Goal: Transaction & Acquisition: Purchase product/service

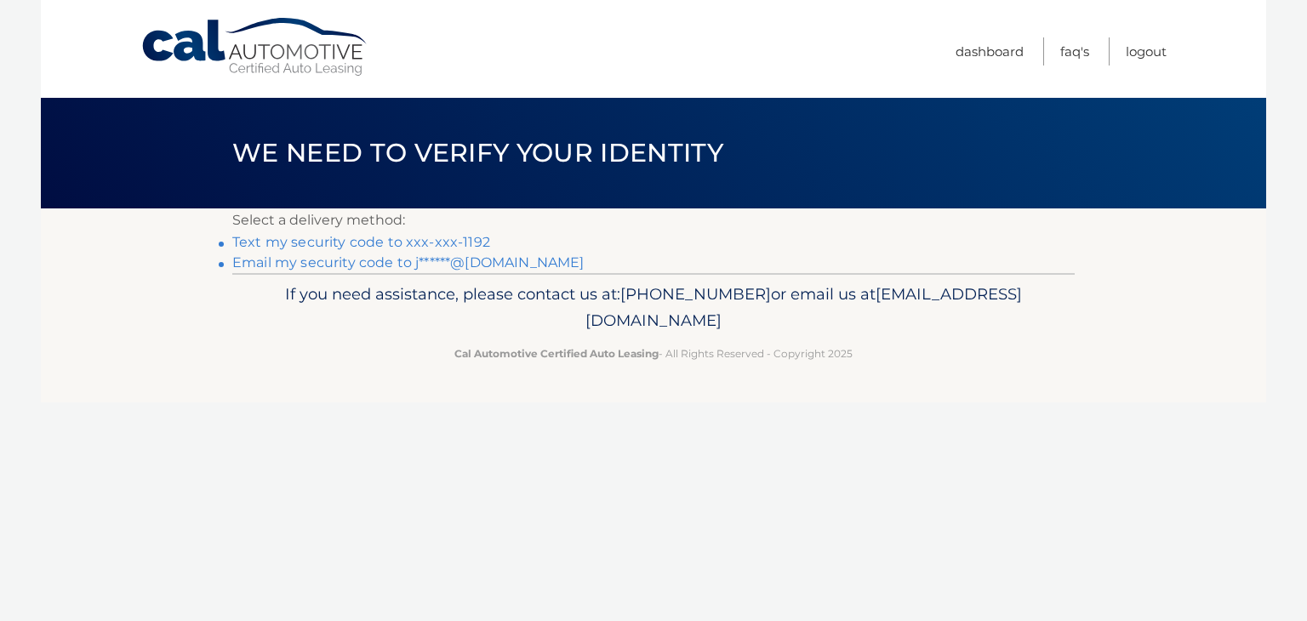
click at [368, 244] on link "Text my security code to xxx-xxx-1192" at bounding box center [361, 242] width 258 height 16
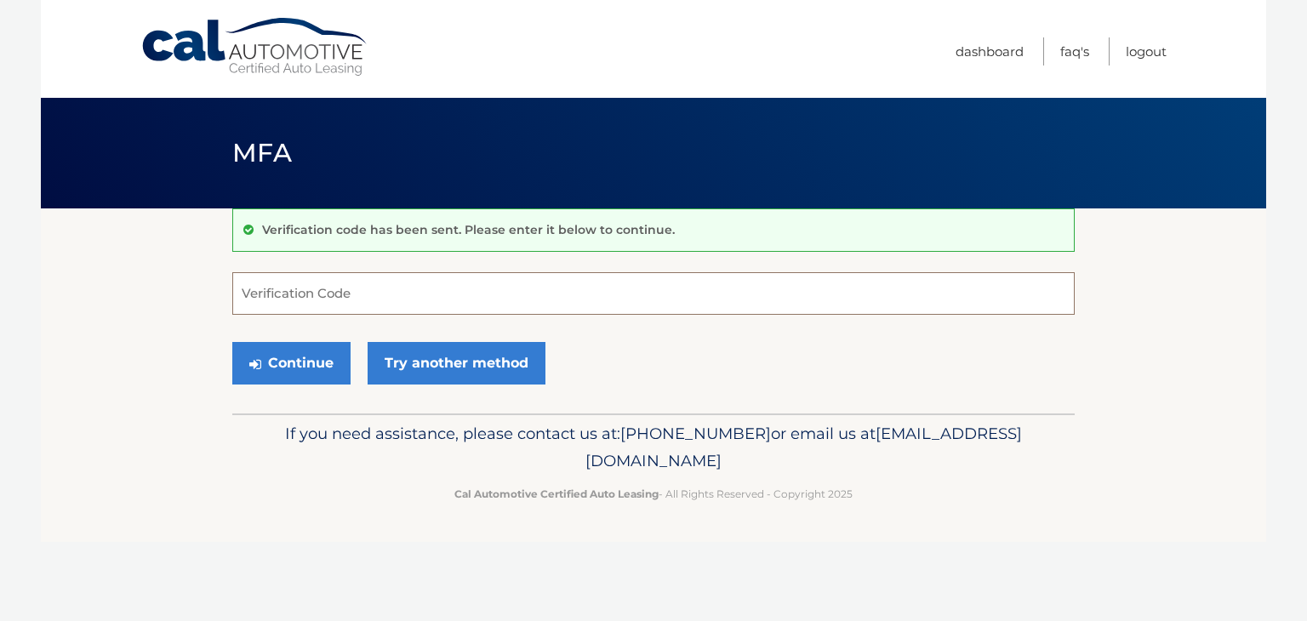
click at [374, 289] on input "Verification Code" at bounding box center [653, 293] width 843 height 43
type input "182617"
click at [232, 342] on button "Continue" at bounding box center [291, 363] width 118 height 43
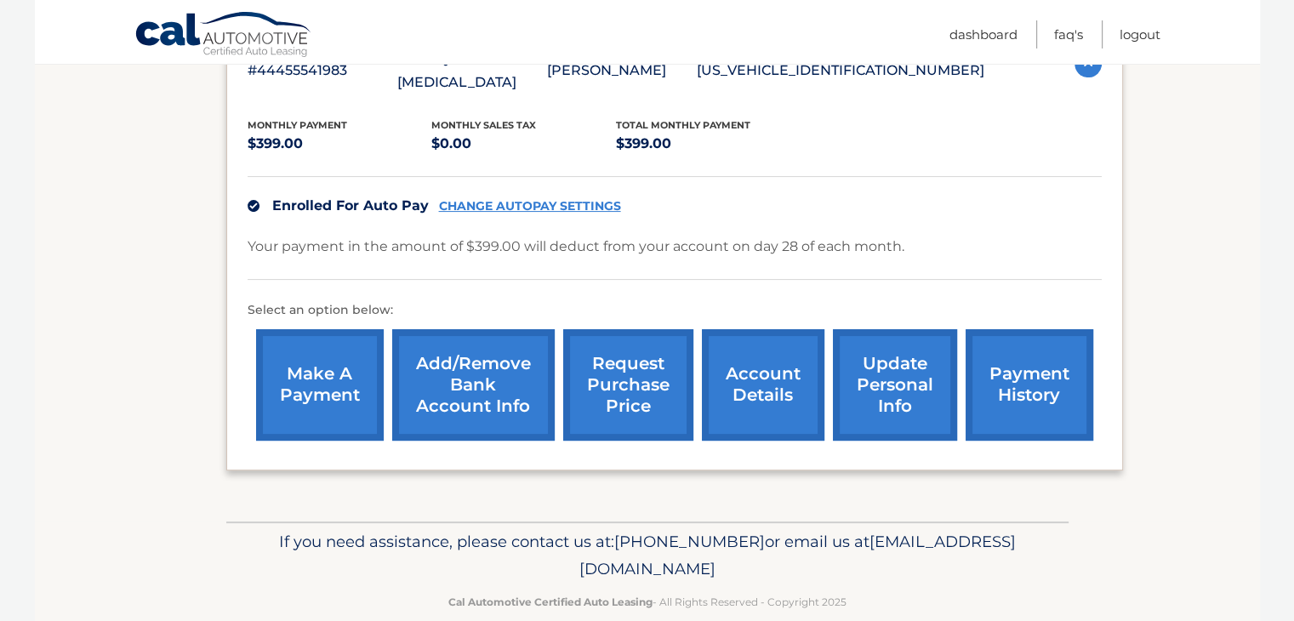
scroll to position [344, 0]
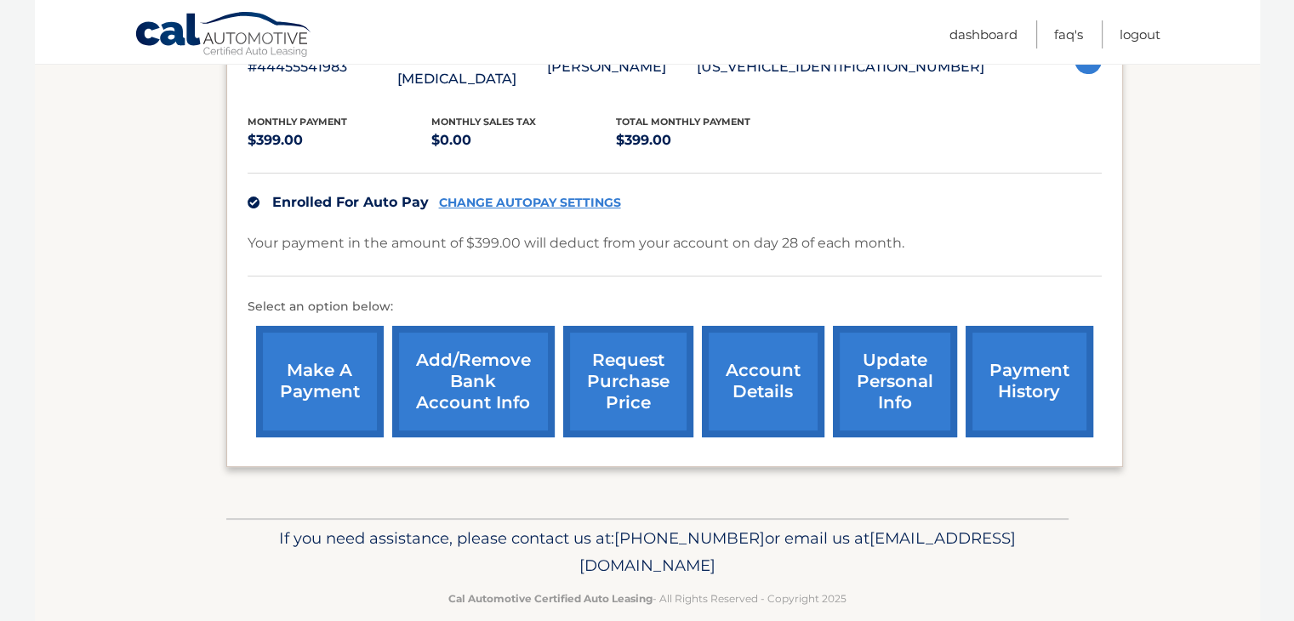
click at [351, 353] on link "make a payment" at bounding box center [320, 381] width 128 height 111
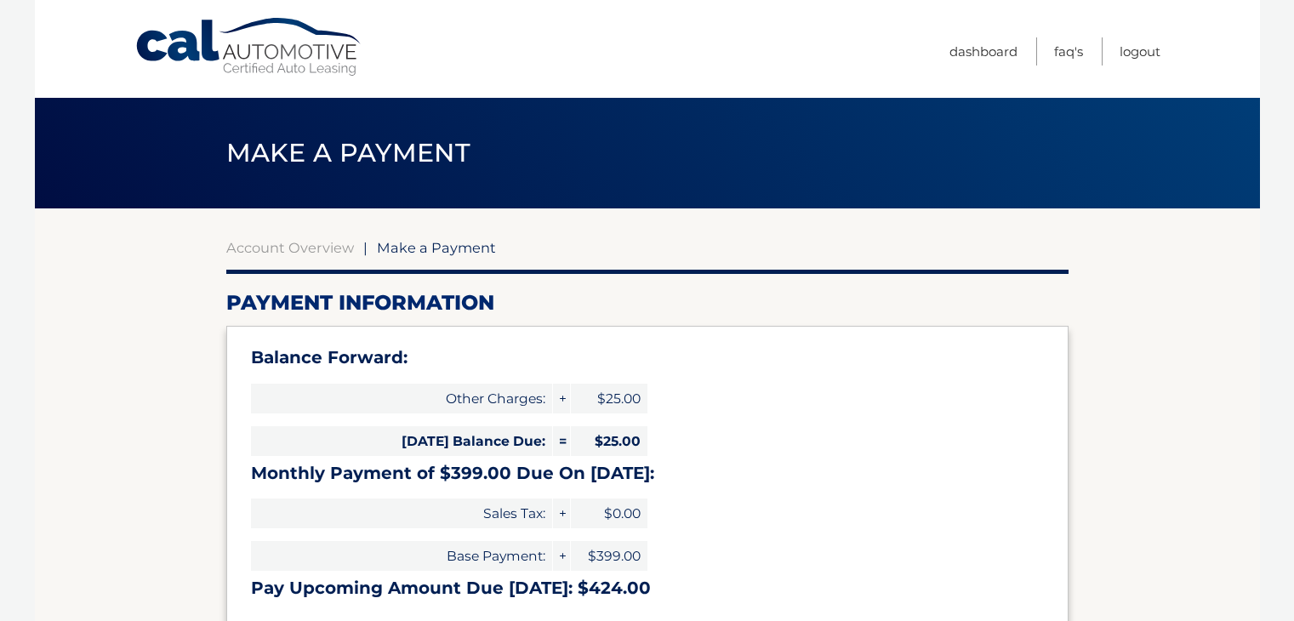
select select "MzdhN2ZjOGItYTE0NC00OTZiLWI5ZmItMjVjNDAyYmMyNmZi"
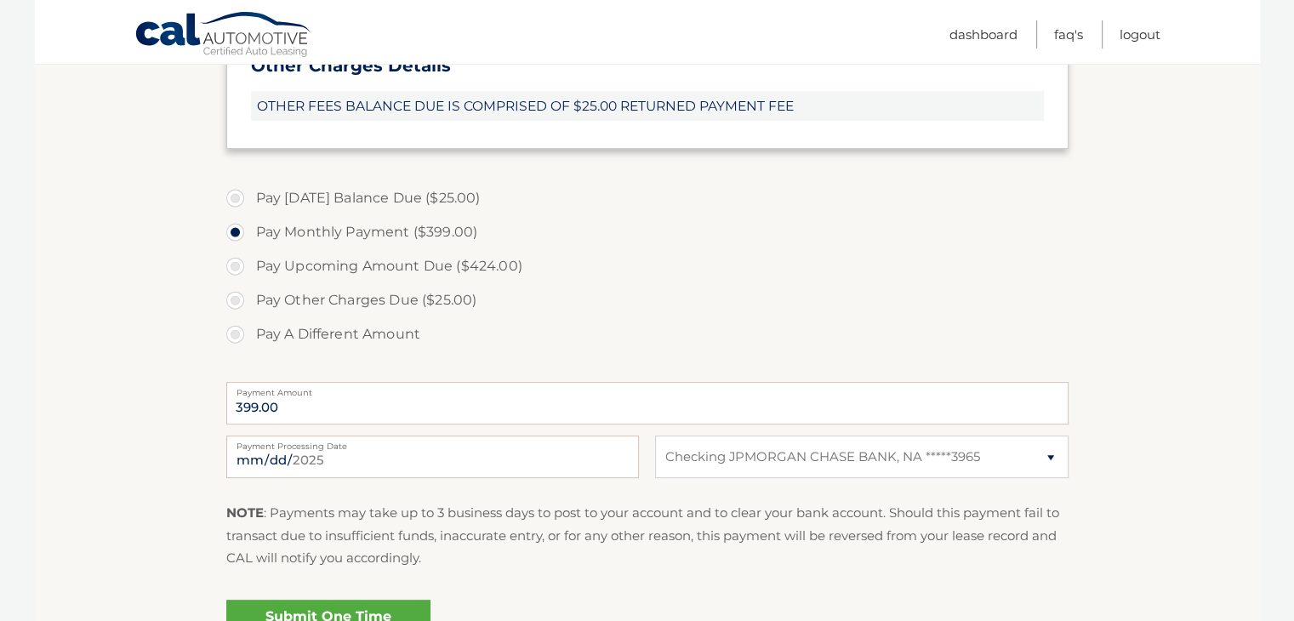
scroll to position [596, 0]
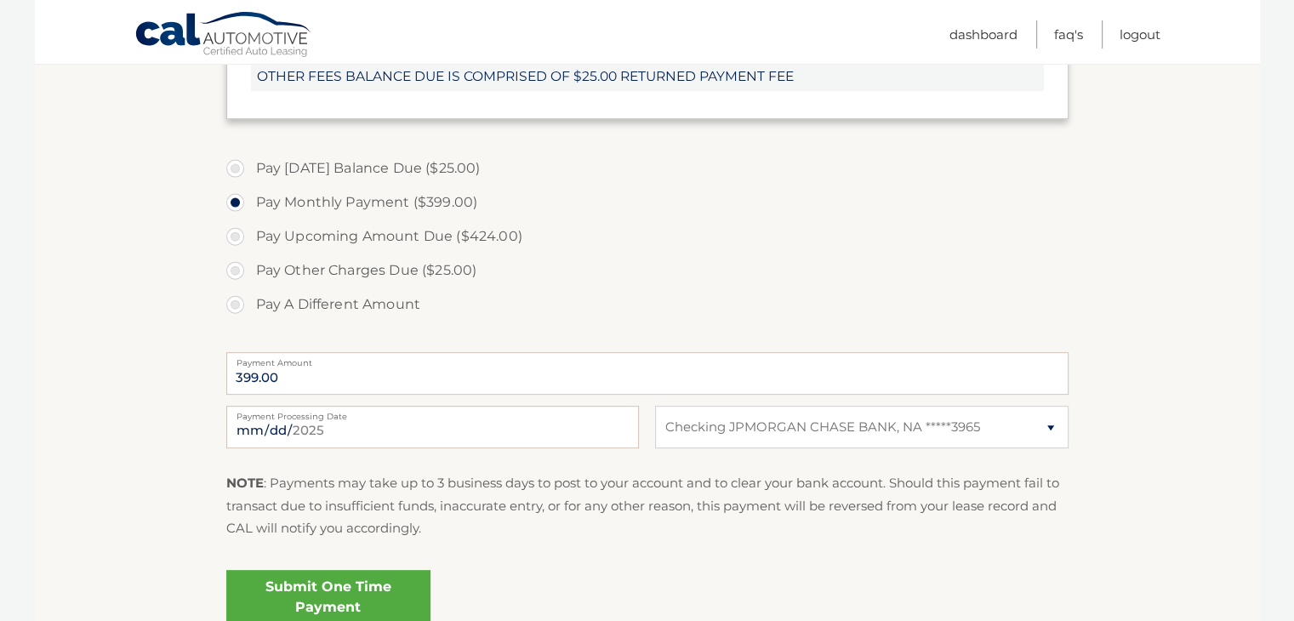
click at [226, 164] on label "Pay Today's Balance Due ($25.00)" at bounding box center [647, 168] width 843 height 34
click at [233, 164] on input "Pay Today's Balance Due ($25.00)" at bounding box center [241, 164] width 17 height 27
radio input "true"
type input "25.00"
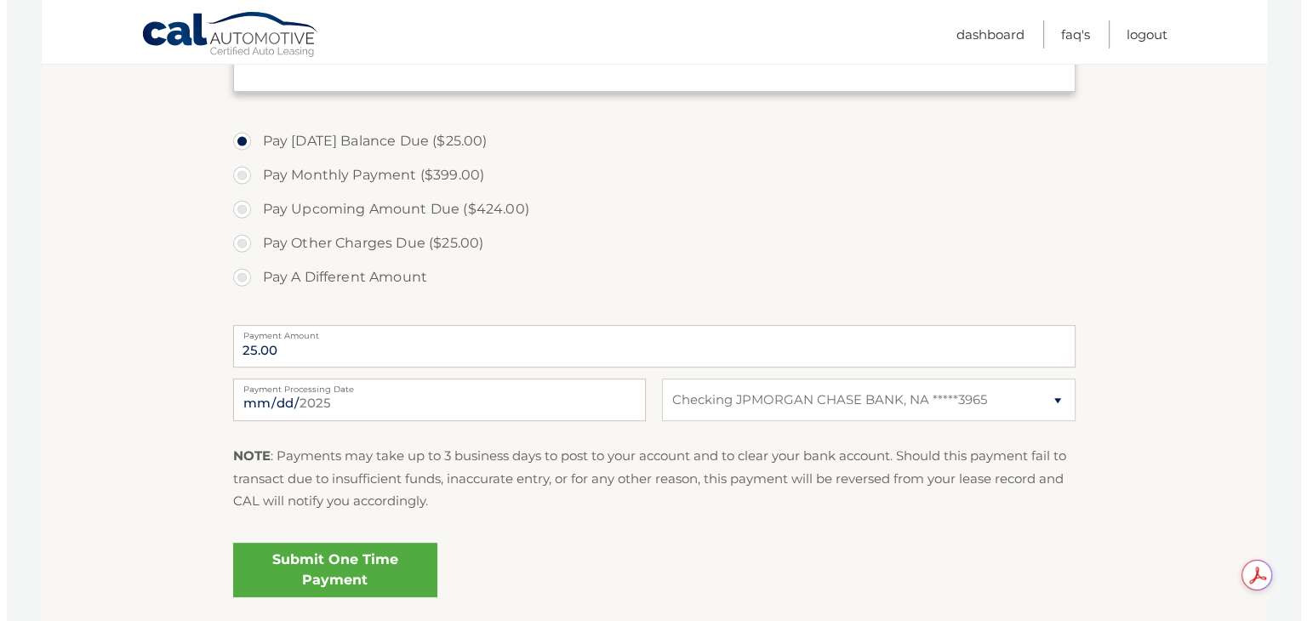
scroll to position [752, 0]
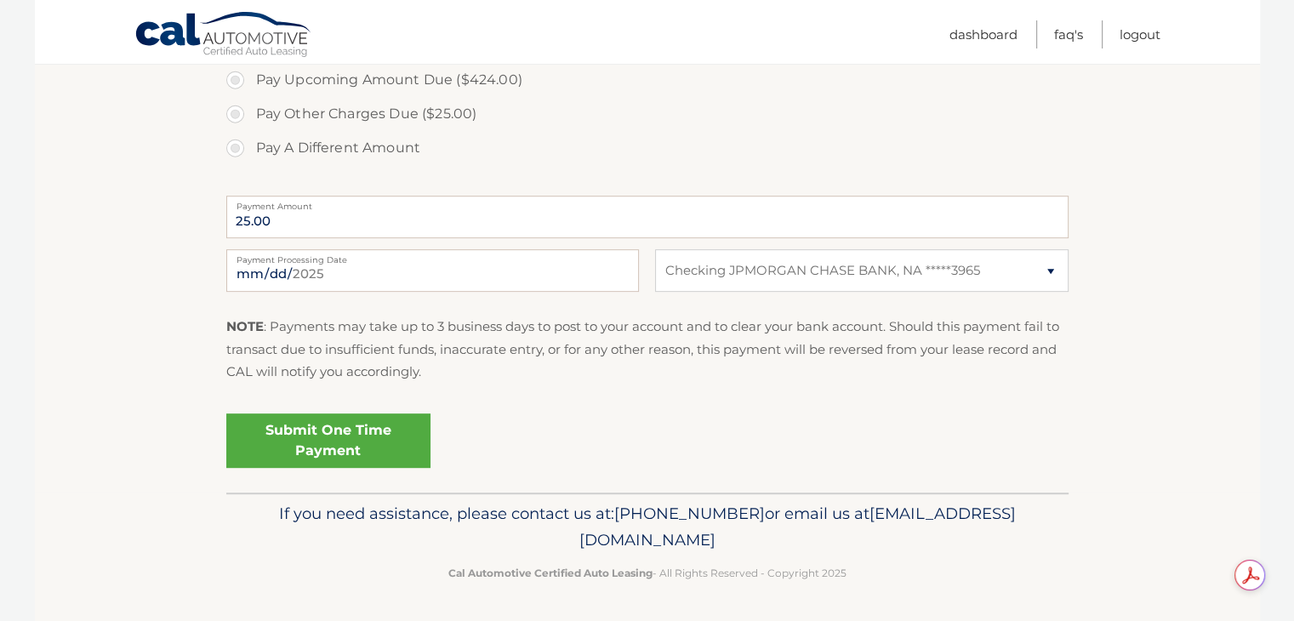
click at [398, 443] on link "Submit One Time Payment" at bounding box center [328, 441] width 204 height 54
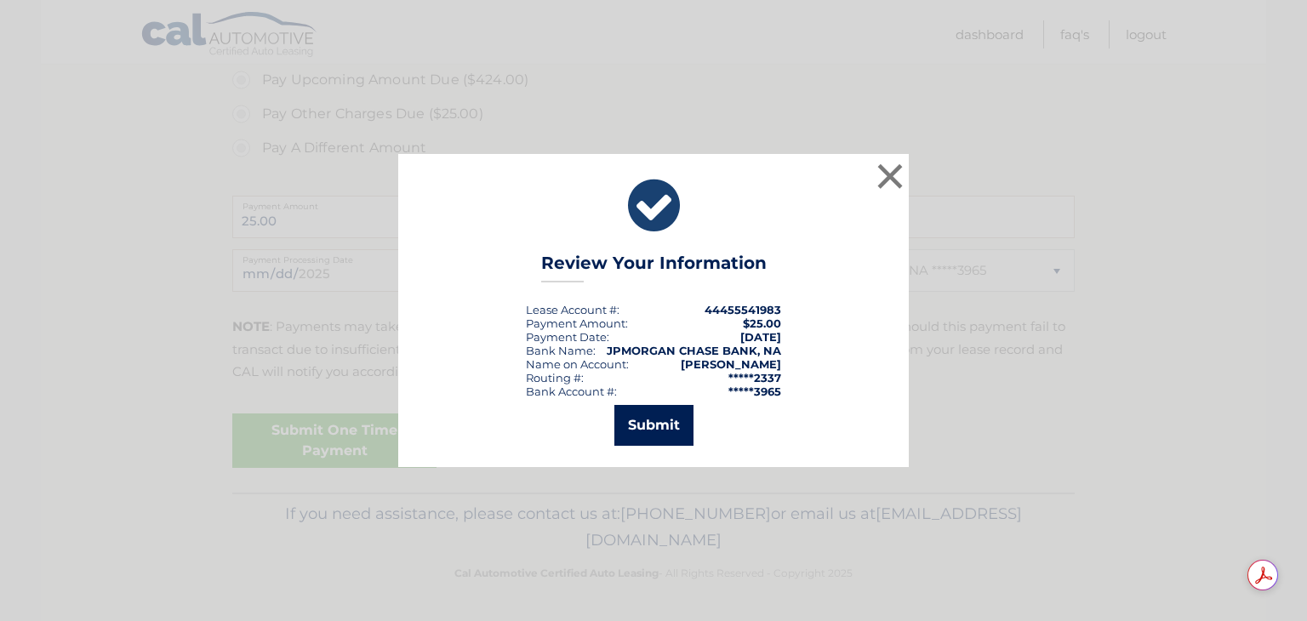
click at [654, 423] on button "Submit" at bounding box center [653, 425] width 79 height 41
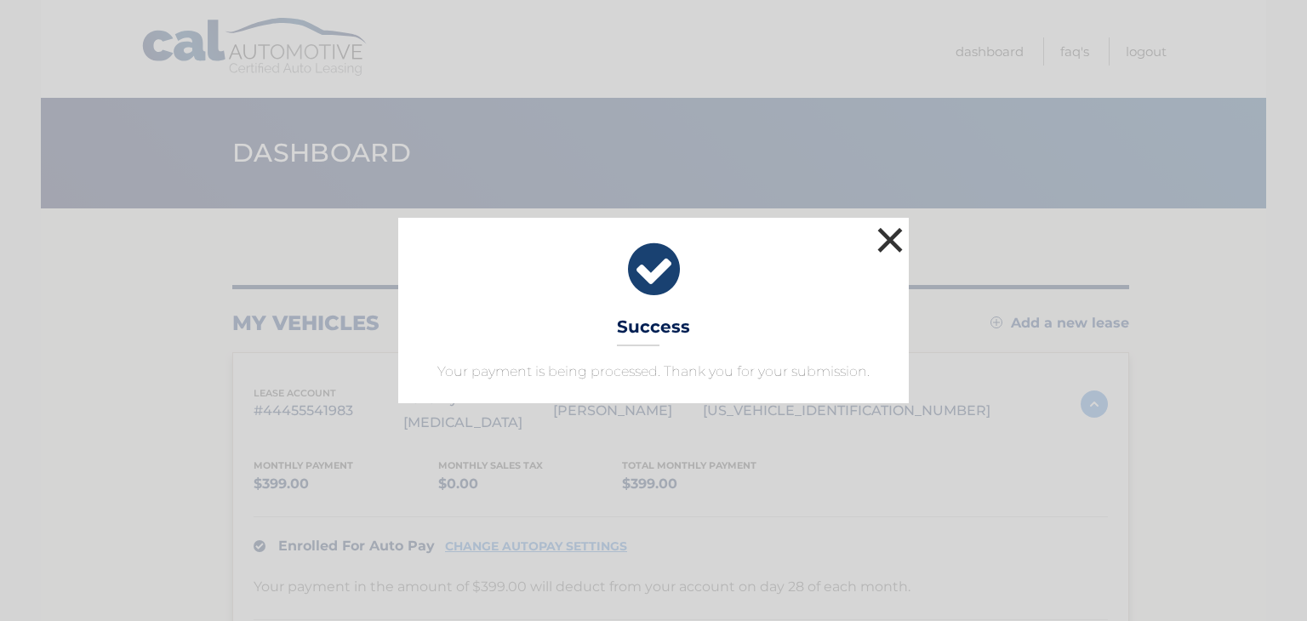
click at [893, 251] on button "×" at bounding box center [890, 240] width 34 height 34
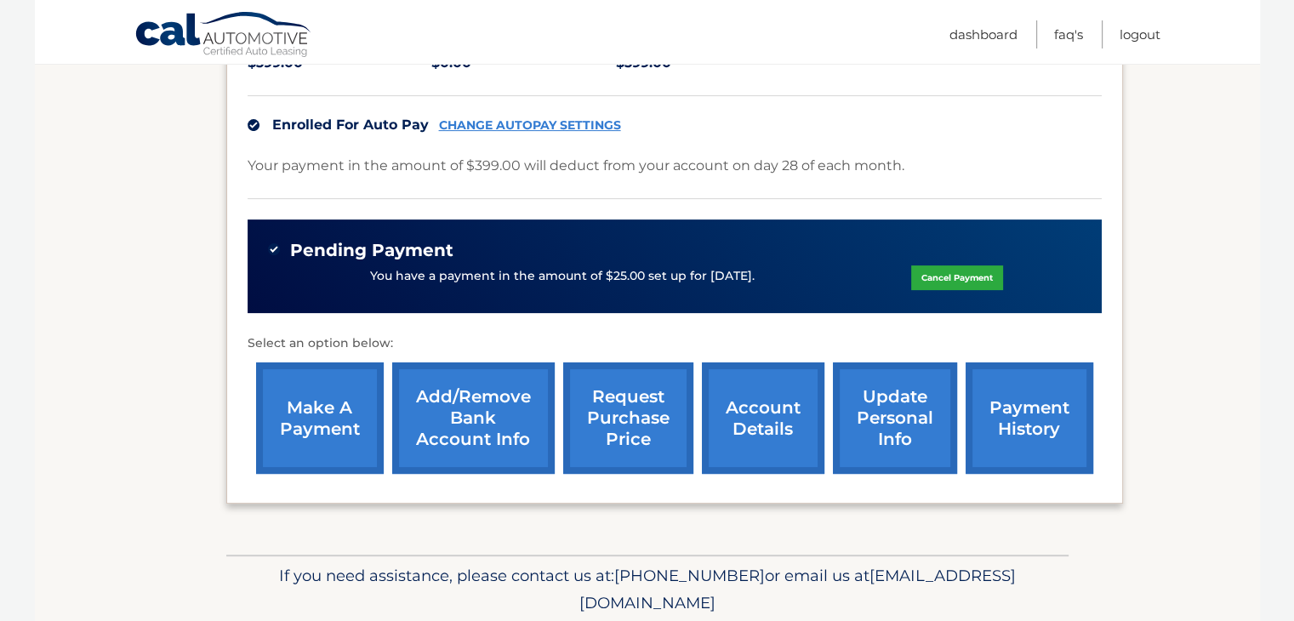
scroll to position [458, 0]
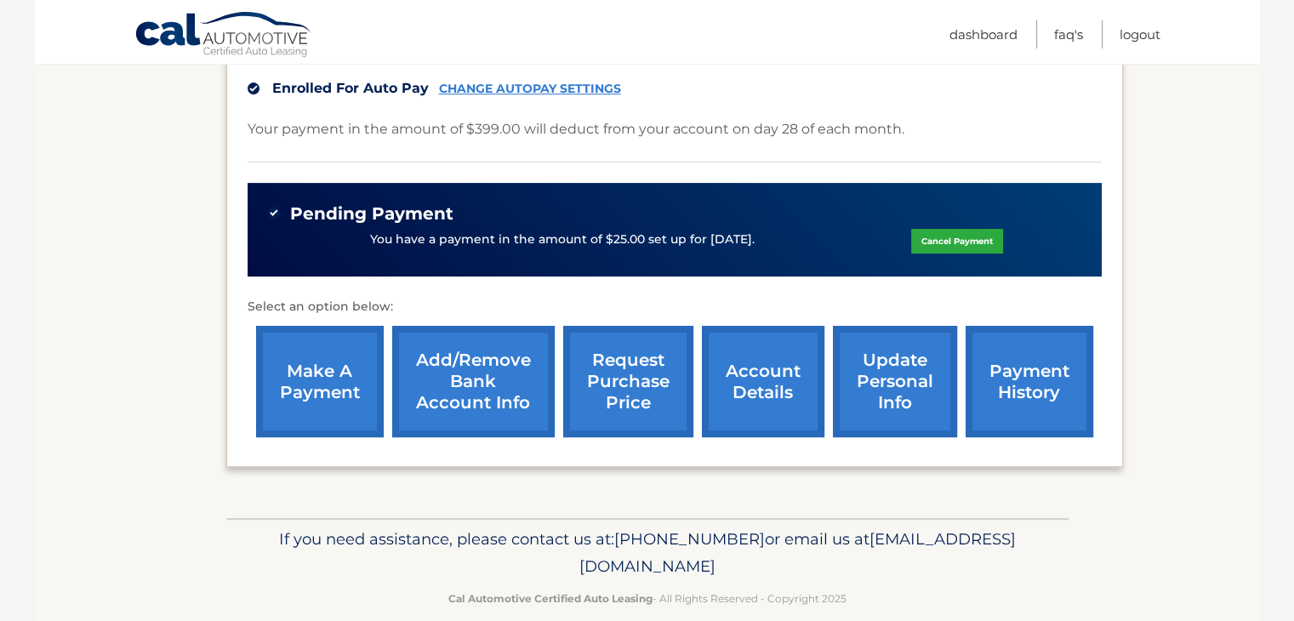
click at [1059, 376] on link "payment history" at bounding box center [1030, 381] width 128 height 111
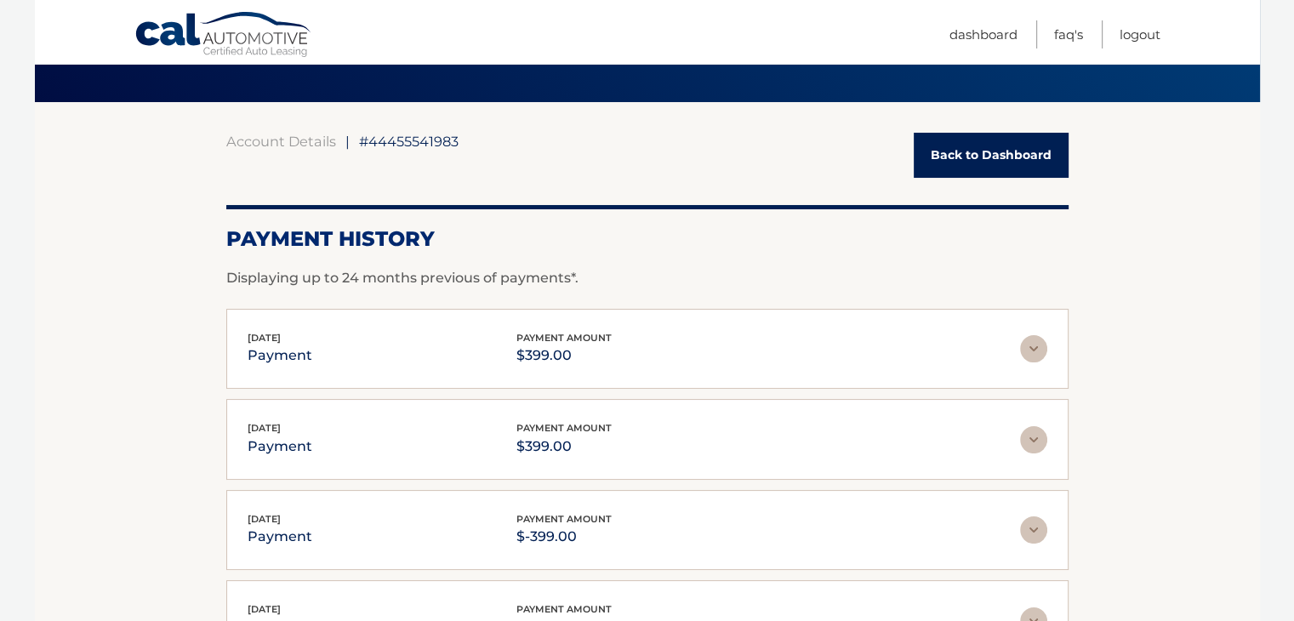
scroll to position [85, 0]
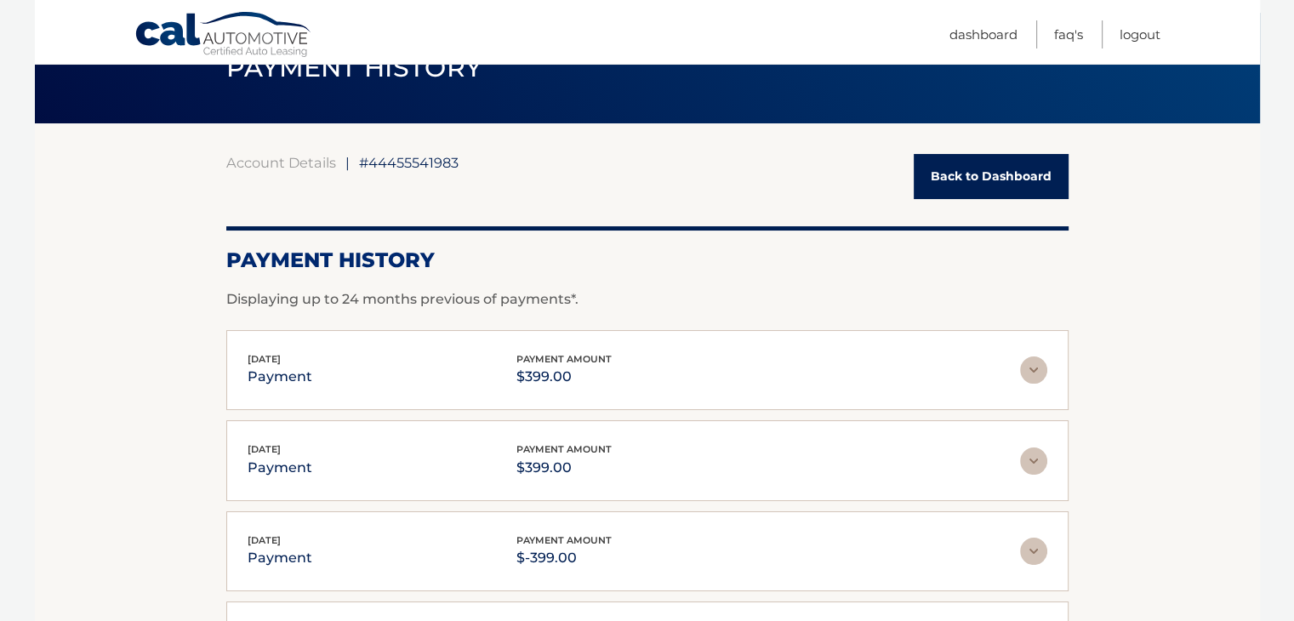
click at [1047, 369] on img at bounding box center [1033, 370] width 27 height 27
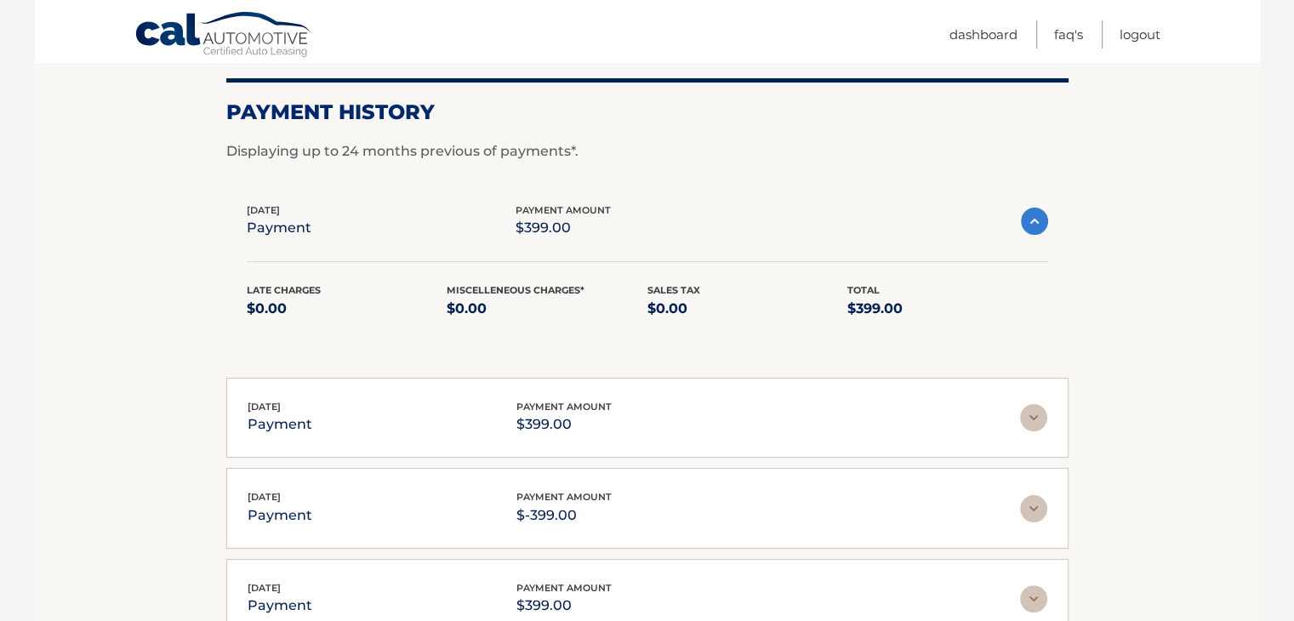
scroll to position [0, 0]
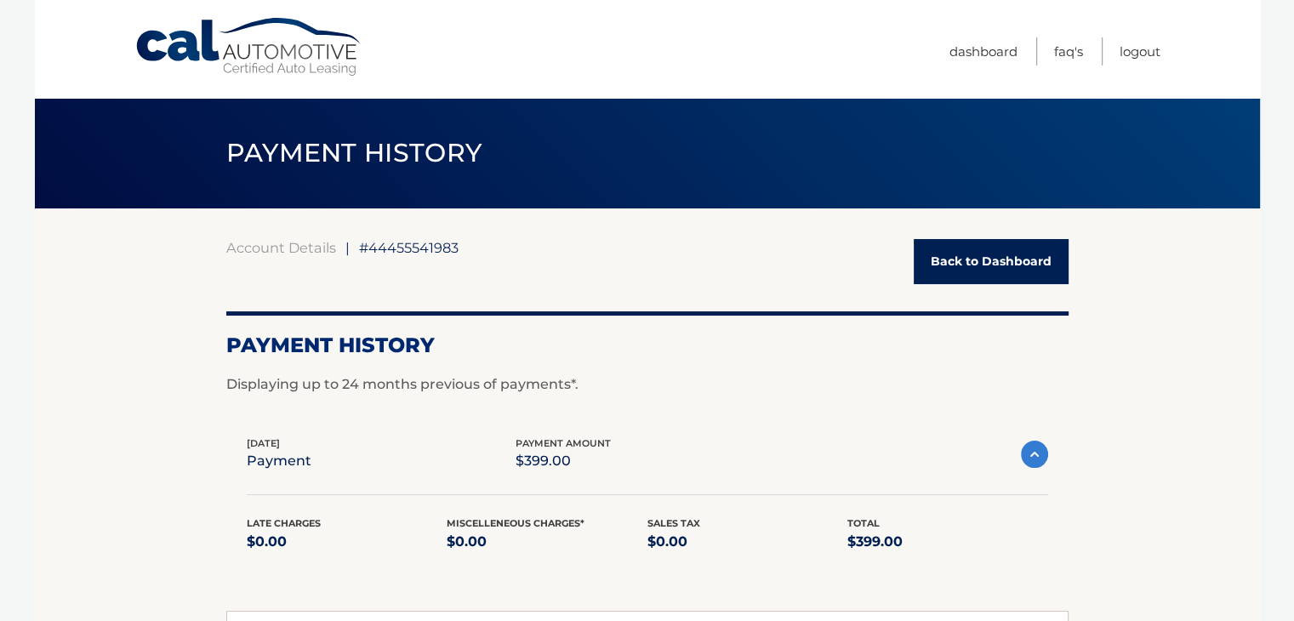
click at [1008, 267] on link "Back to Dashboard" at bounding box center [991, 261] width 155 height 45
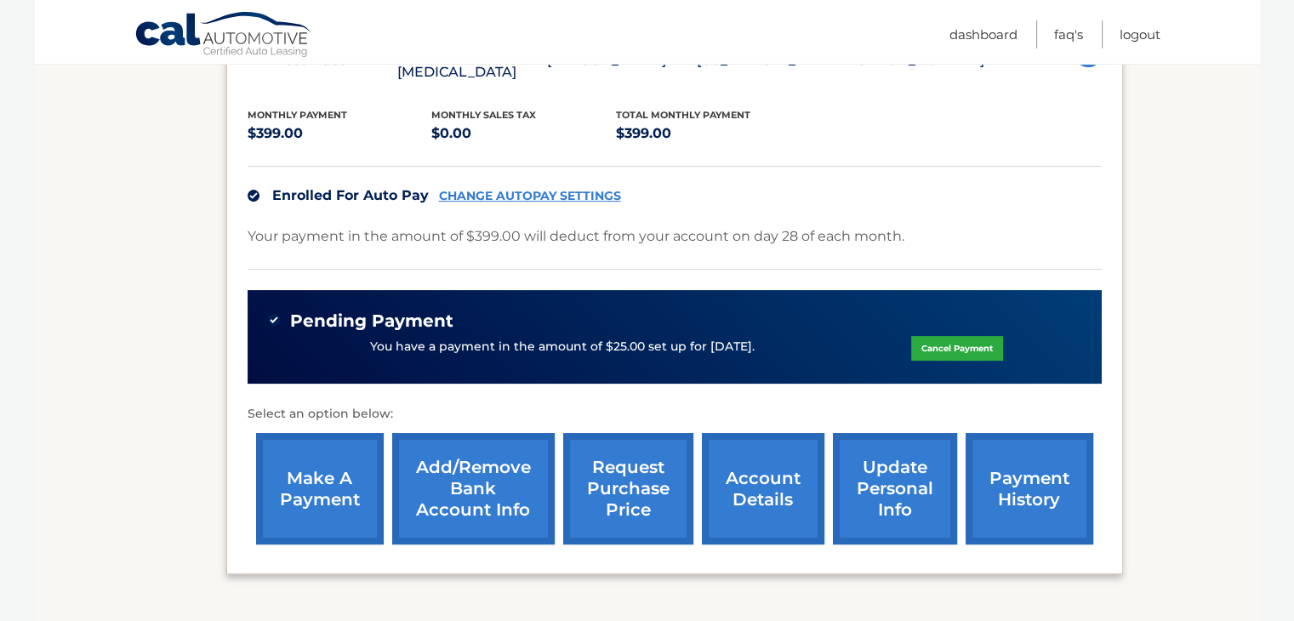
scroll to position [458, 0]
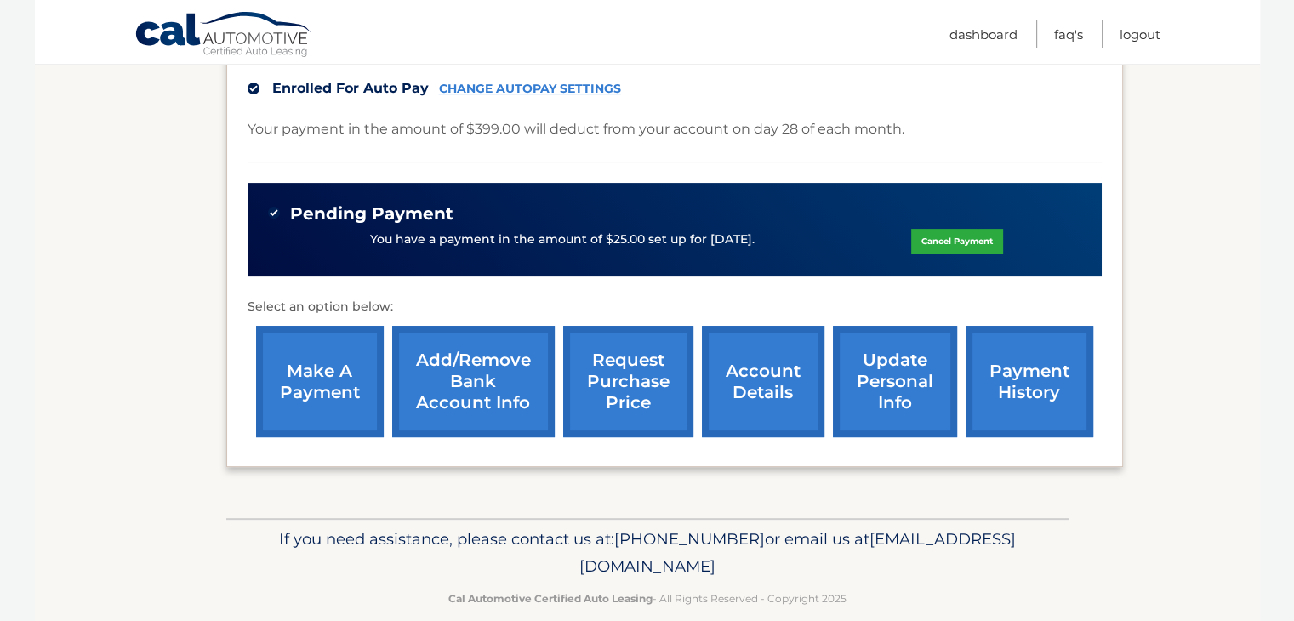
click at [891, 389] on link "update personal info" at bounding box center [895, 381] width 124 height 111
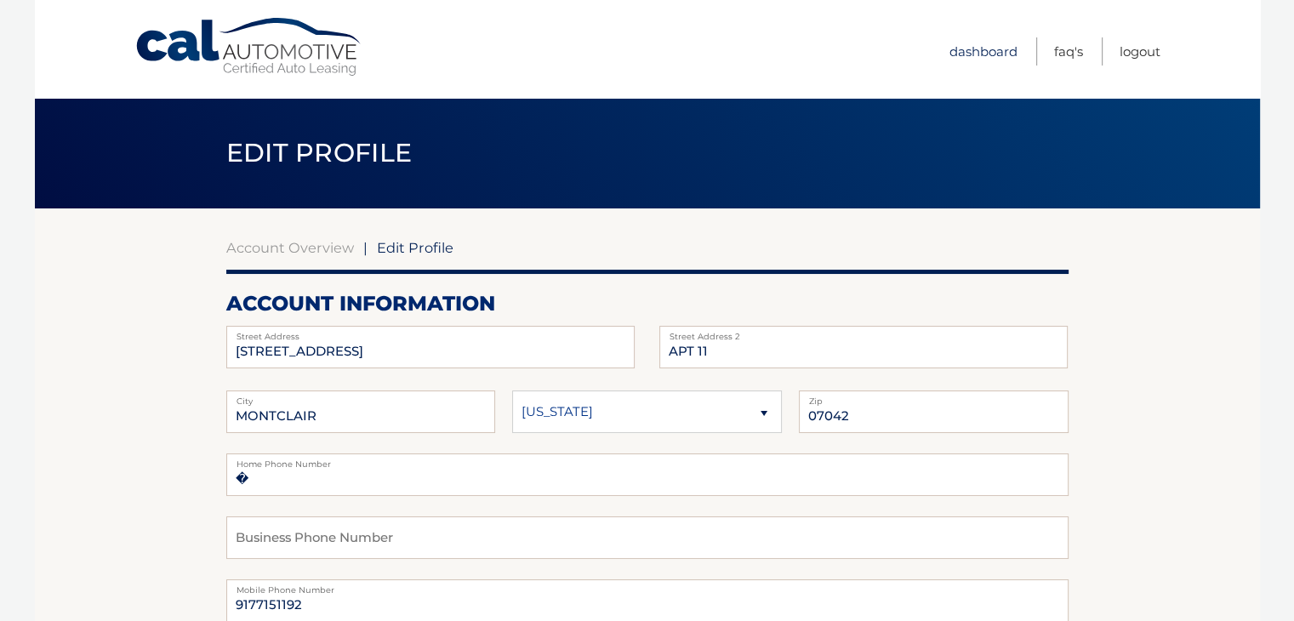
click at [968, 49] on link "Dashboard" at bounding box center [984, 51] width 68 height 28
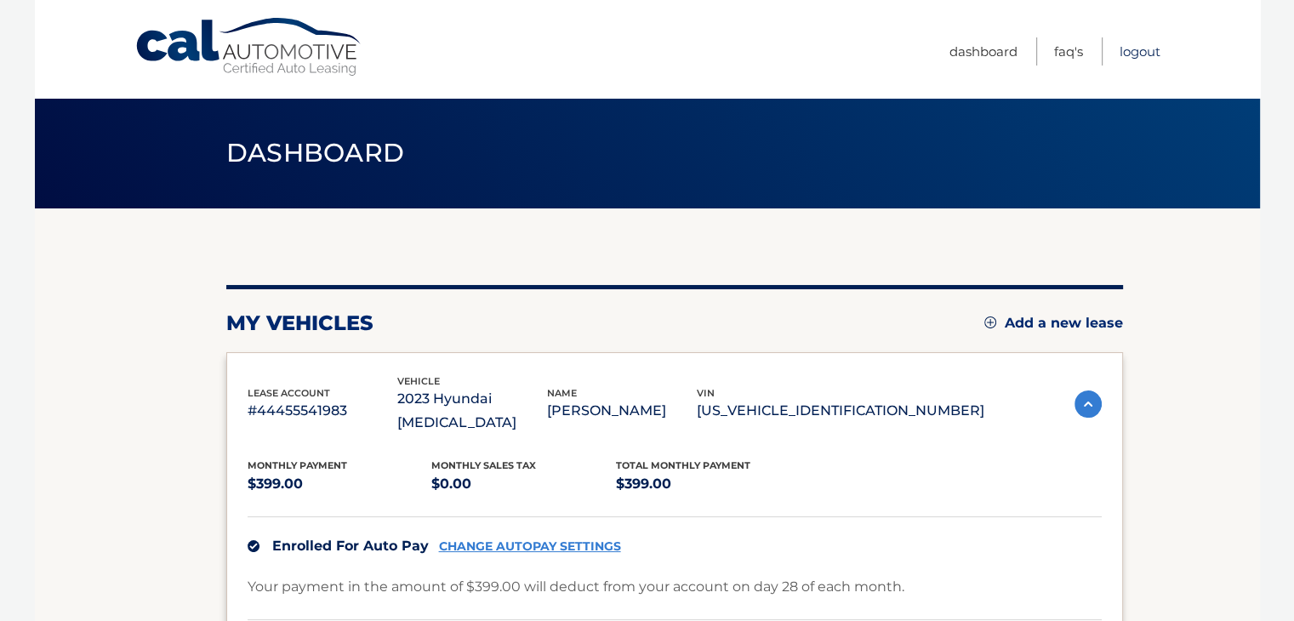
click at [1155, 57] on link "Logout" at bounding box center [1140, 51] width 41 height 28
